Goal: Task Accomplishment & Management: Use online tool/utility

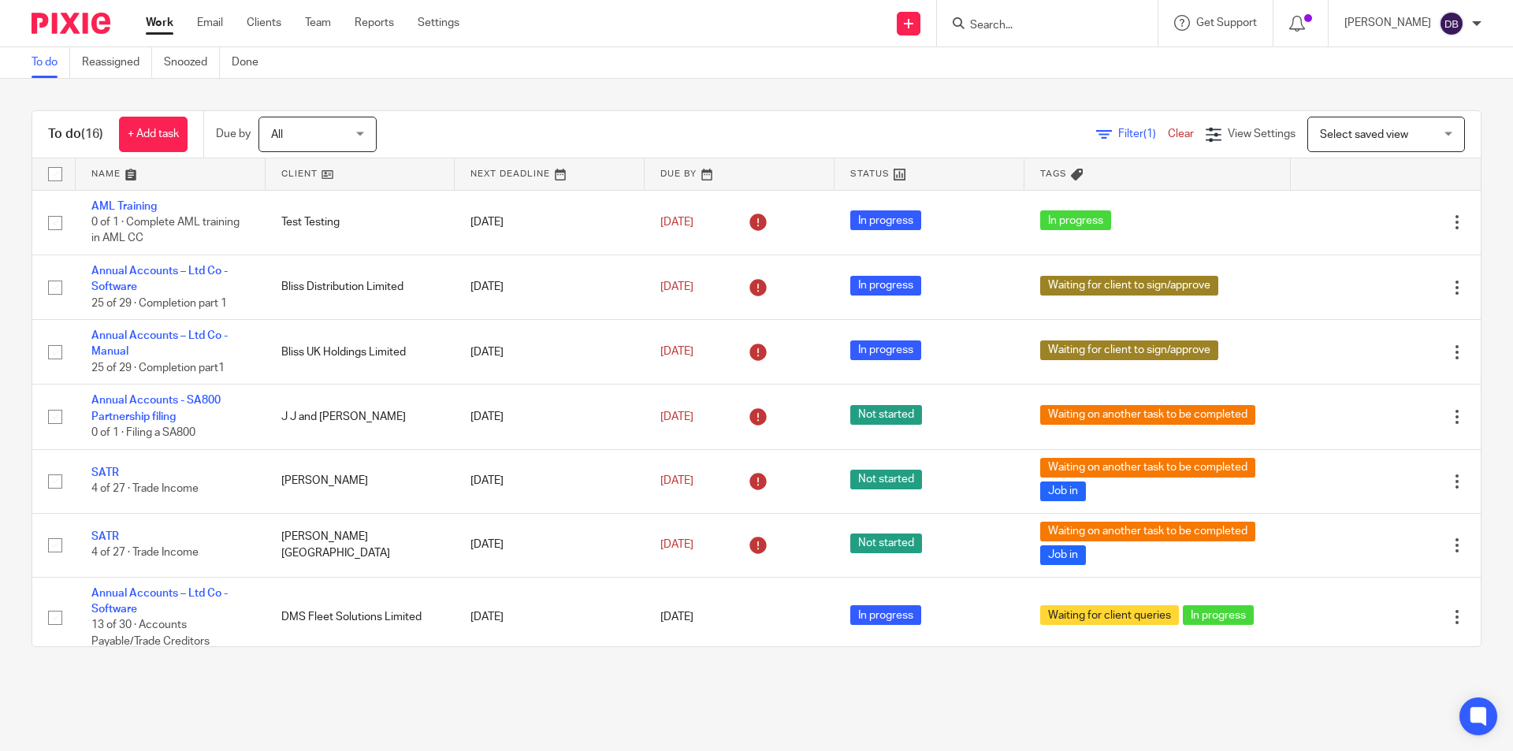
click at [1010, 27] on input "Search" at bounding box center [1040, 26] width 142 height 14
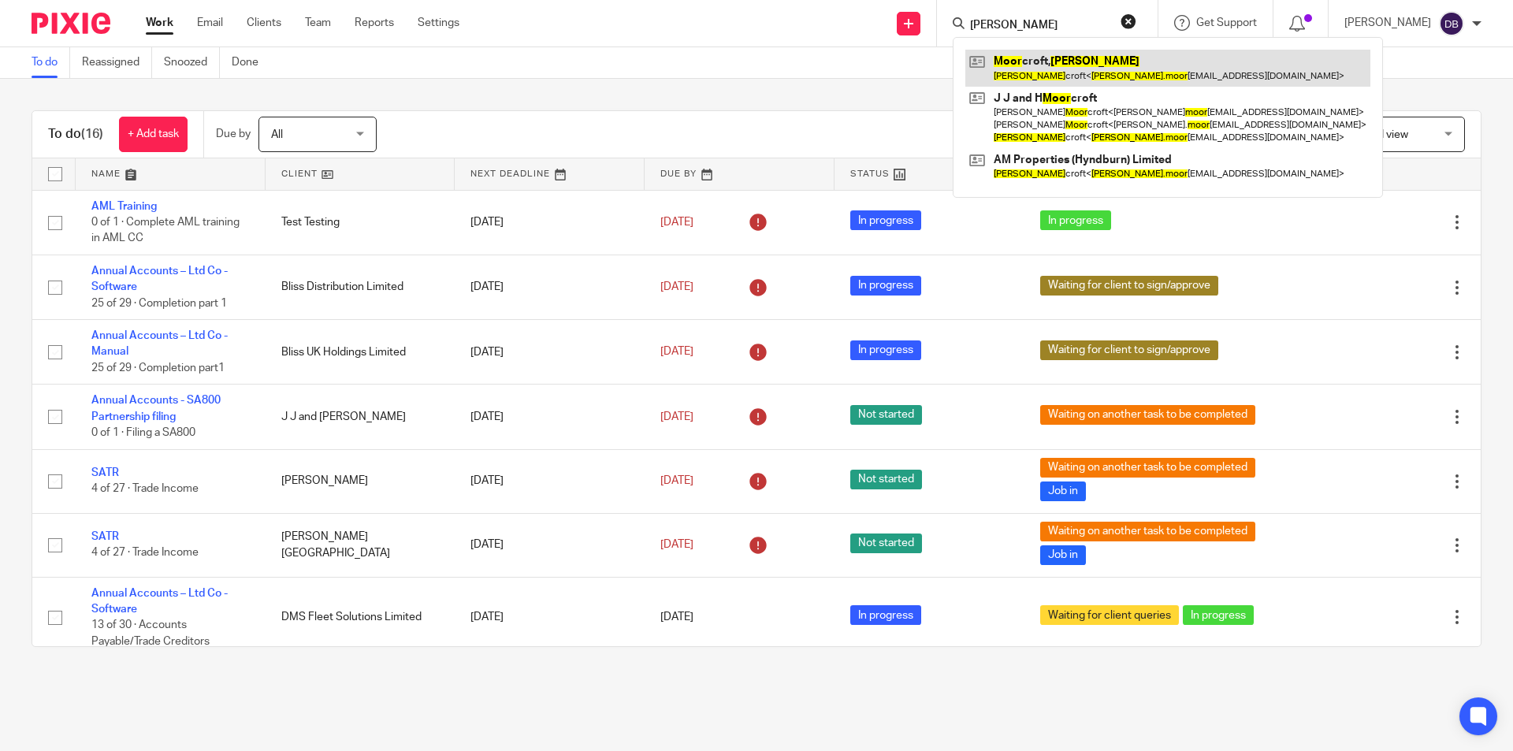
type input "John Moor"
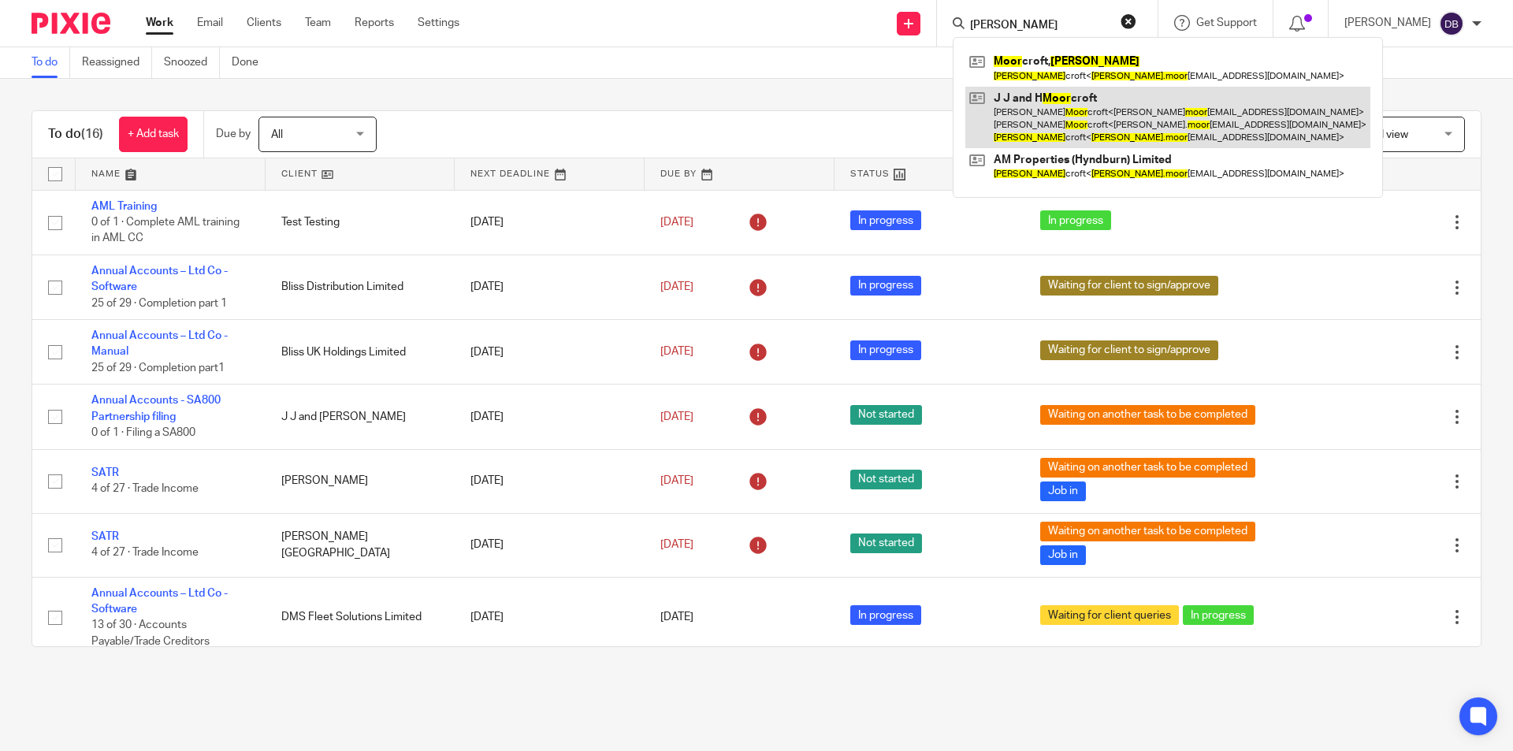
drag, startPoint x: 1043, startPoint y: 70, endPoint x: 1025, endPoint y: 122, distance: 55.3
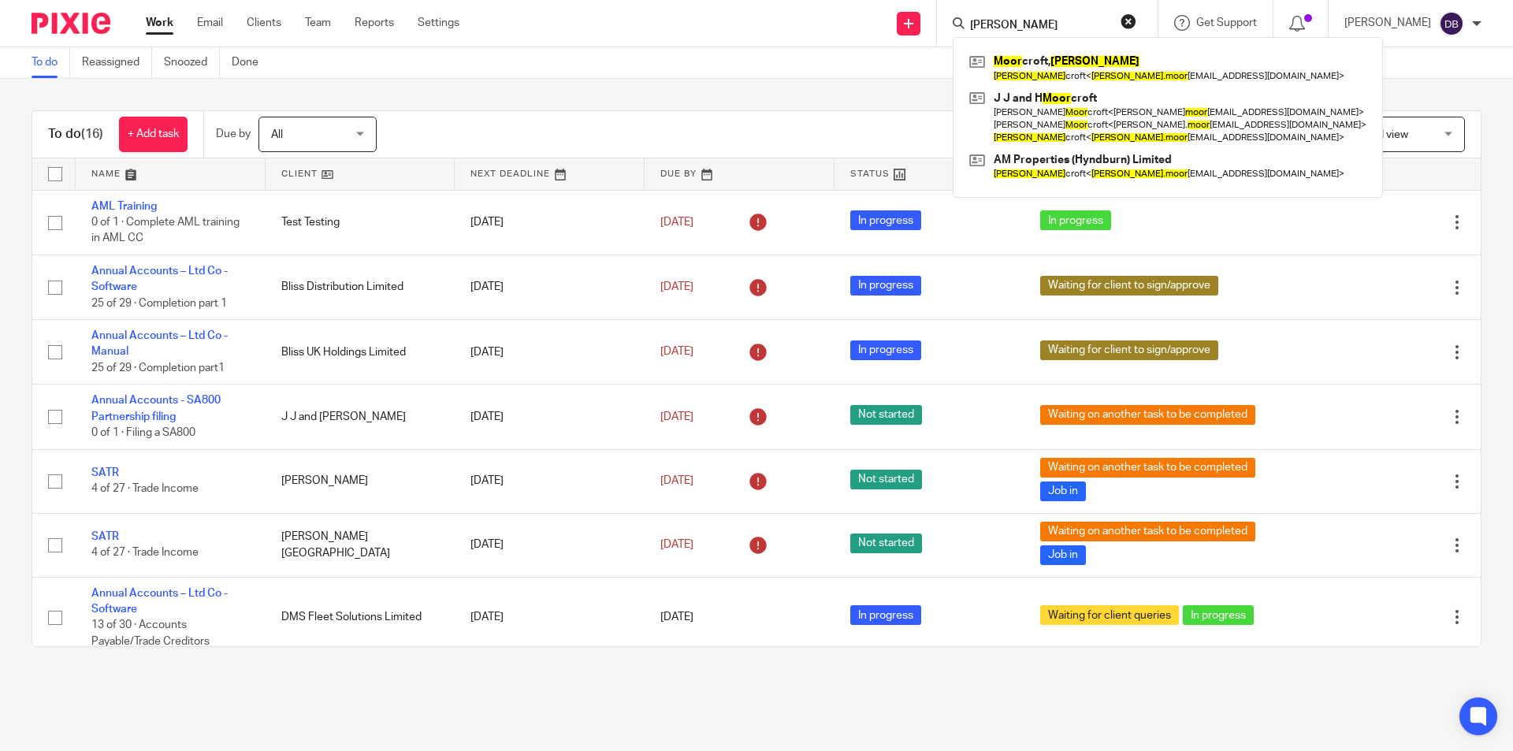
click at [651, 33] on div "Send new email Create task Add client Request signature John Moor Moor croft, J…" at bounding box center [998, 23] width 1030 height 46
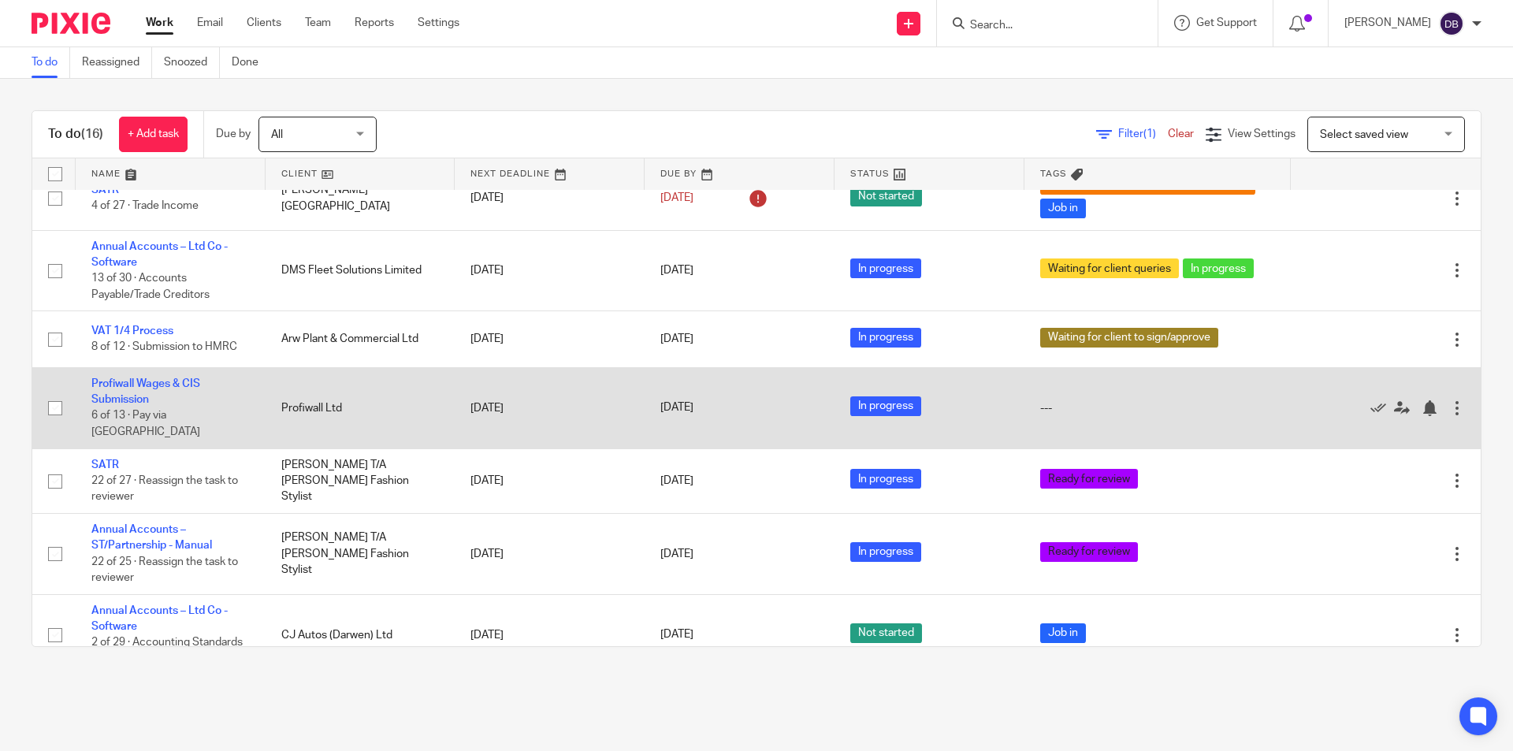
scroll to position [215, 0]
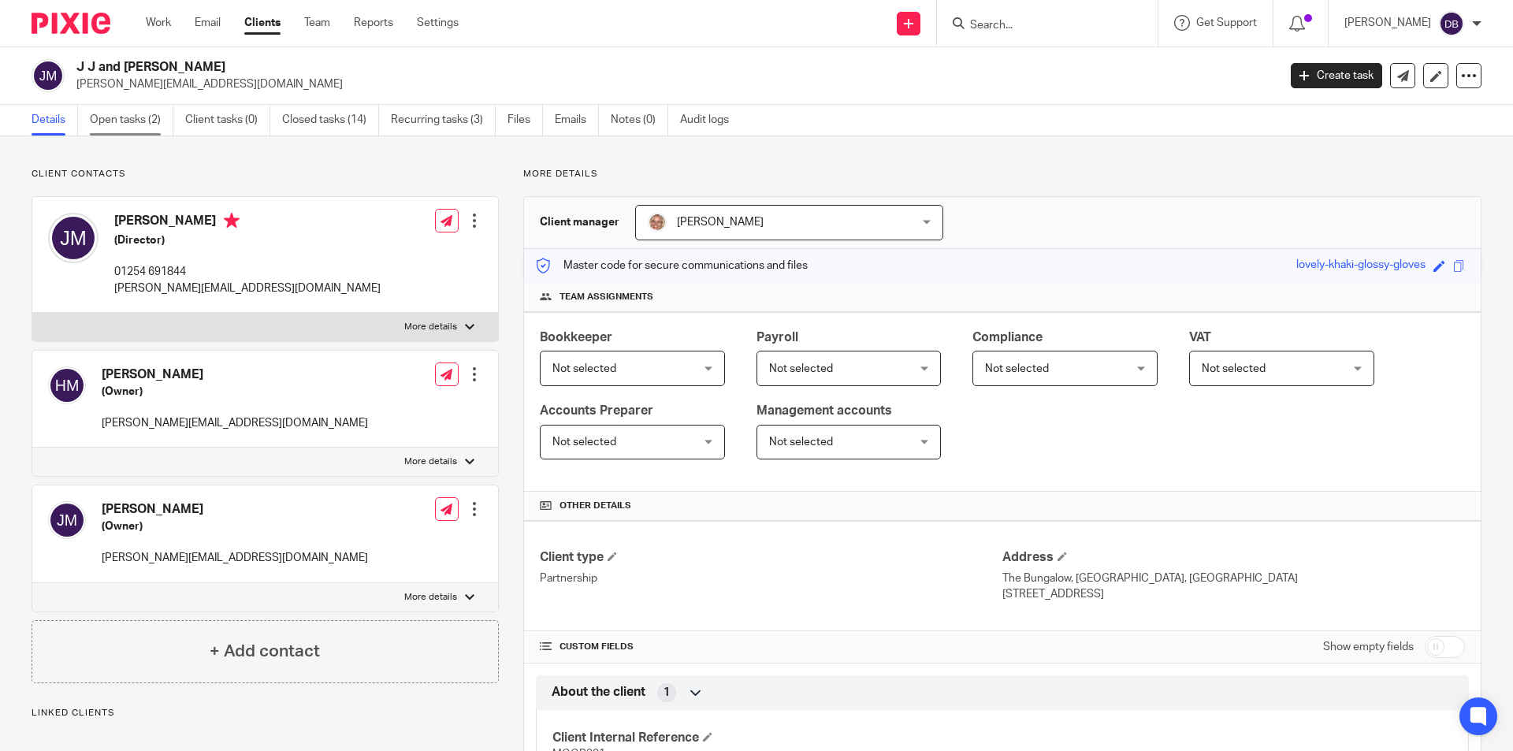
click at [120, 115] on link "Open tasks (2)" at bounding box center [132, 120] width 84 height 31
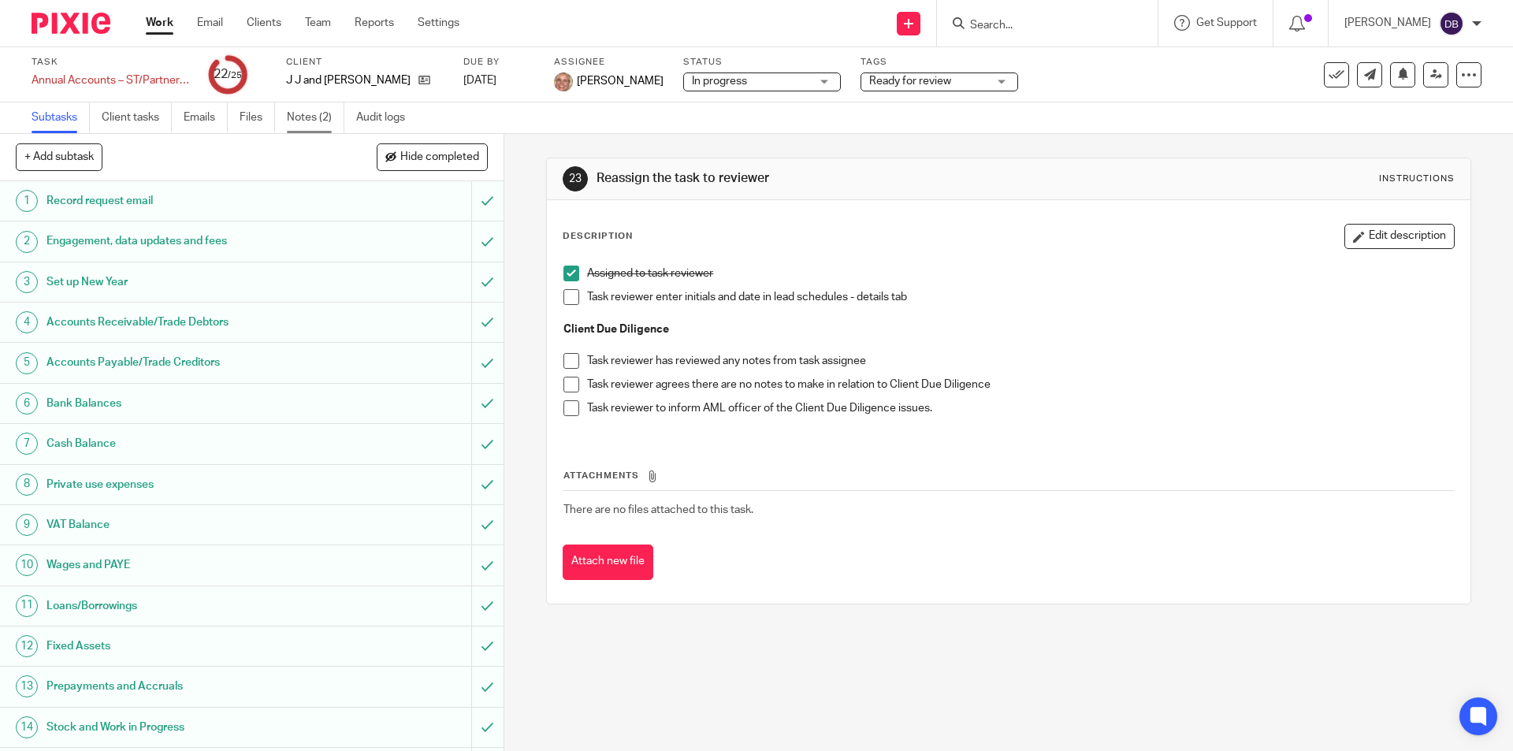
click at [312, 118] on link "Notes (2)" at bounding box center [316, 117] width 58 height 31
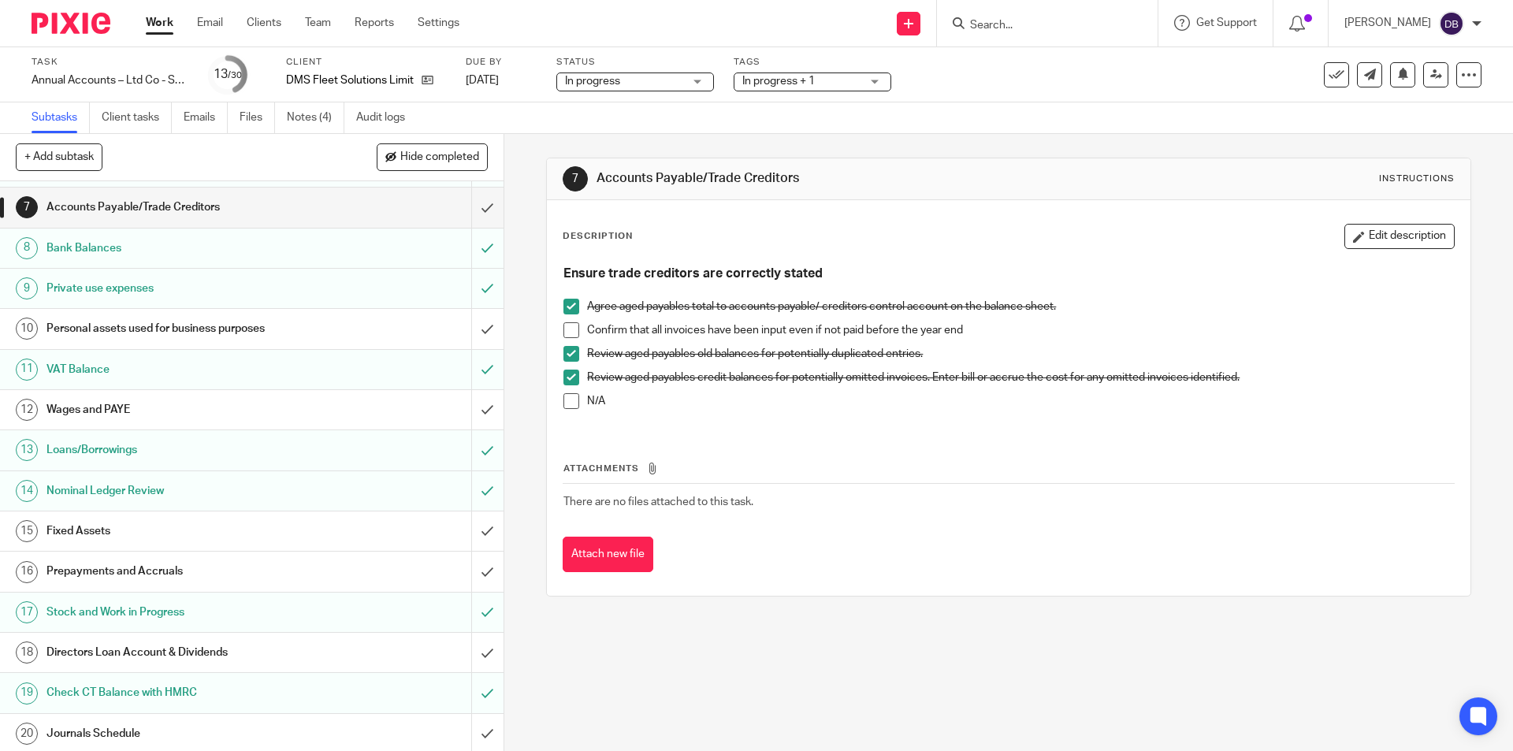
scroll to position [289, 0]
